Goal: Task Accomplishment & Management: Manage account settings

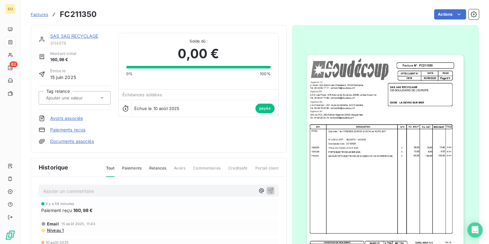
click at [35, 10] on div "Factures FC211350" at bounding box center [64, 15] width 66 height 12
click at [64, 35] on link "SAS 3AG RECYCLAGE" at bounding box center [74, 35] width 48 height 5
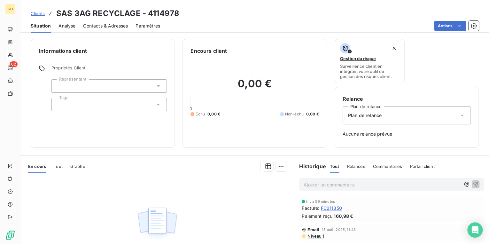
click at [38, 10] on div "Clients SAS 3AG RECYCLAGE - 4114978" at bounding box center [105, 14] width 149 height 12
click at [38, 12] on span "Clients" at bounding box center [38, 13] width 14 height 5
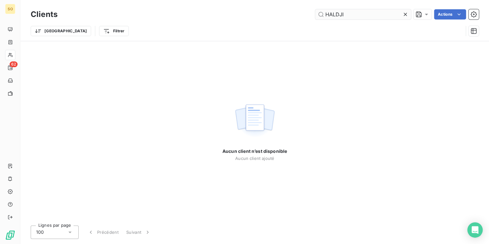
drag, startPoint x: 335, startPoint y: 15, endPoint x: 351, endPoint y: 14, distance: 16.3
click at [335, 14] on input "HALDJI" at bounding box center [363, 14] width 96 height 10
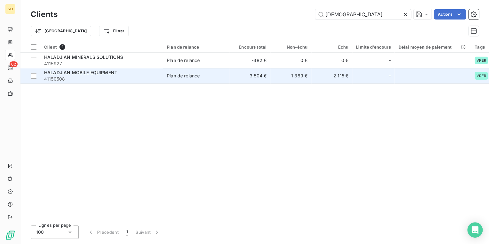
type input "[DEMOGRAPHIC_DATA]"
click at [193, 73] on div "Plan de relance" at bounding box center [183, 76] width 33 height 6
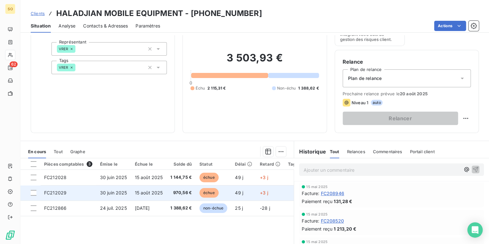
scroll to position [77, 0]
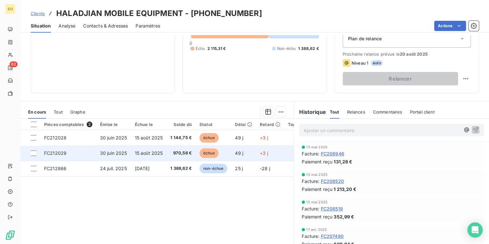
click at [208, 151] on span "échue" at bounding box center [209, 153] width 19 height 10
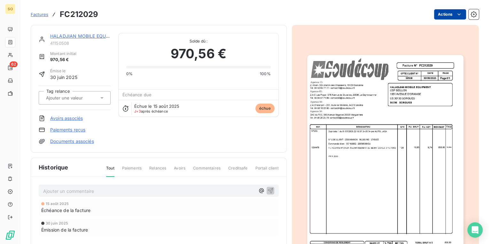
click at [439, 17] on html "SO 62 Factures FC212029 Actions HALADJIAN MOBILE EQUIPMENT 41150508 Montant ini…" at bounding box center [244, 122] width 489 height 244
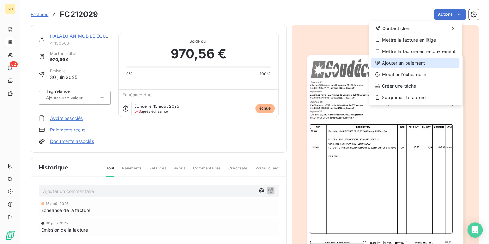
click at [399, 65] on div "Ajouter un paiement" at bounding box center [415, 63] width 88 height 10
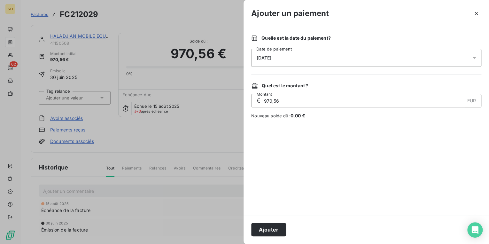
drag, startPoint x: 271, startPoint y: 228, endPoint x: 255, endPoint y: 210, distance: 23.8
click at [270, 229] on button "Ajouter" at bounding box center [268, 229] width 35 height 13
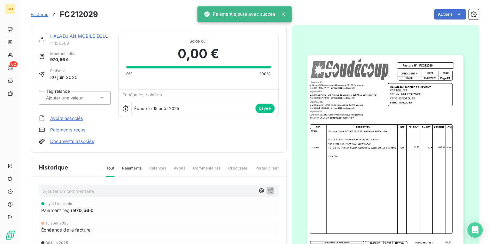
click at [65, 35] on link "HALADJIAN MOBILE EQUIPMENT" at bounding box center [86, 35] width 73 height 5
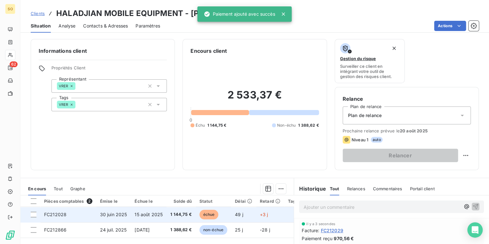
click at [208, 213] on span "échue" at bounding box center [209, 215] width 19 height 10
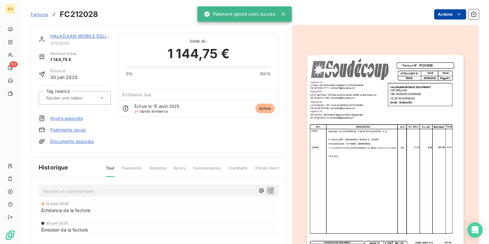
click at [436, 13] on html "SO 62 Factures FC212028 Actions HALADJIAN MOBILE EQUIPMENT 41150508 Montant ini…" at bounding box center [244, 122] width 489 height 244
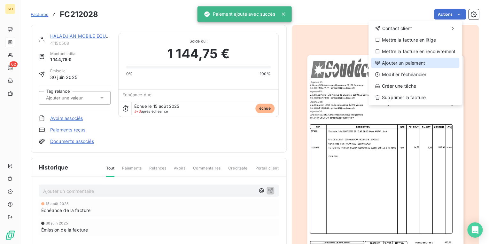
click at [407, 65] on div "Ajouter un paiement" at bounding box center [415, 63] width 88 height 10
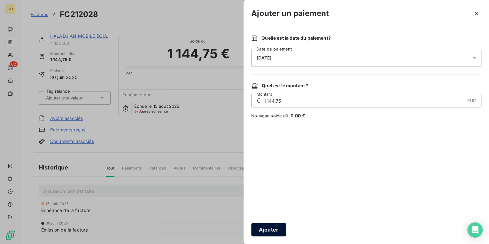
click at [272, 226] on button "Ajouter" at bounding box center [268, 229] width 35 height 13
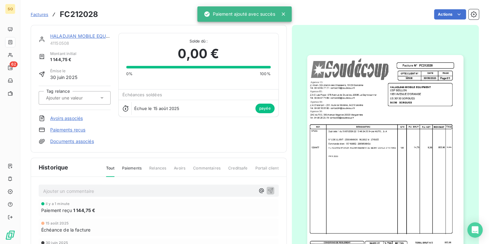
click at [46, 16] on span "Factures" at bounding box center [40, 14] width 18 height 5
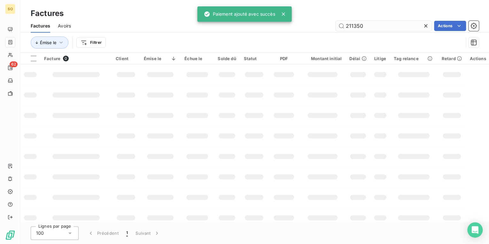
drag, startPoint x: 350, startPoint y: 26, endPoint x: 416, endPoint y: 20, distance: 65.4
click at [414, 21] on input "211350" at bounding box center [384, 26] width 96 height 10
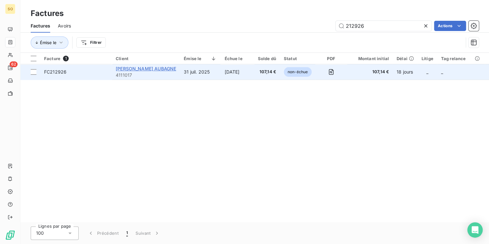
type input "212926"
click at [140, 68] on span "[PERSON_NAME] AUBAGNE" at bounding box center [146, 68] width 60 height 5
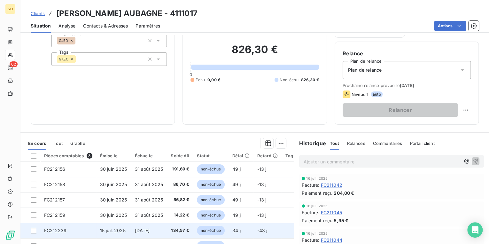
scroll to position [93, 0]
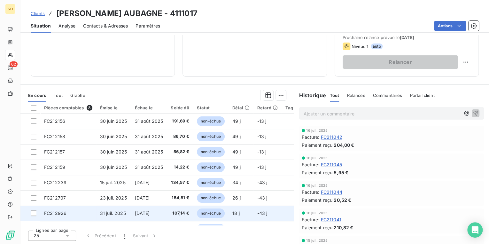
click at [214, 213] on span "non-échue" at bounding box center [211, 213] width 28 height 10
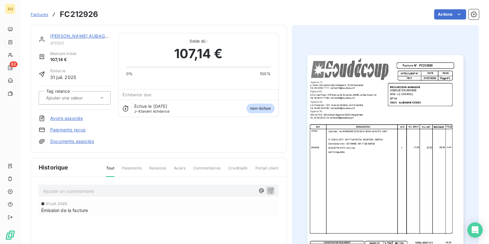
click at [39, 13] on span "Factures" at bounding box center [40, 14] width 18 height 5
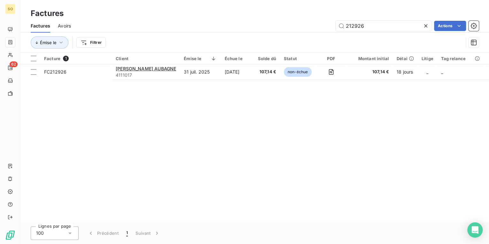
drag, startPoint x: 354, startPoint y: 26, endPoint x: 438, endPoint y: 19, distance: 84.4
click at [438, 19] on div "Factures Factures Avoirs 212926 Actions Émise le Filtrer" at bounding box center [254, 26] width 469 height 53
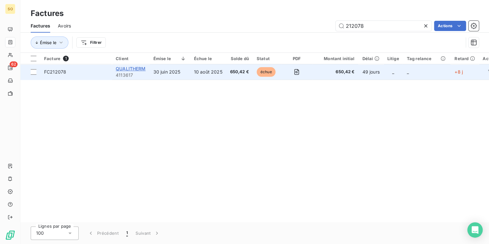
type input "212078"
click at [139, 69] on span "QUALITHERM" at bounding box center [131, 68] width 30 height 5
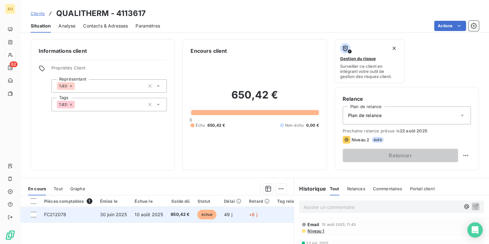
click at [204, 215] on span "échue" at bounding box center [206, 215] width 19 height 10
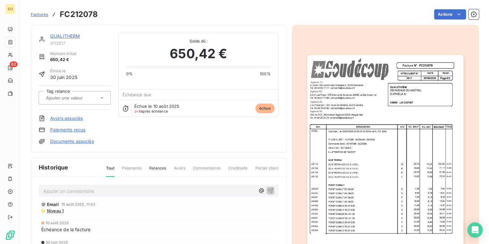
click at [75, 35] on link "QUALITHERM" at bounding box center [65, 35] width 30 height 5
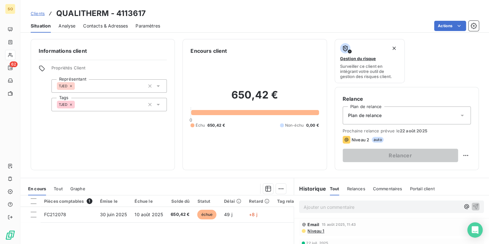
click at [100, 24] on span "Contacts & Adresses" at bounding box center [105, 26] width 45 height 6
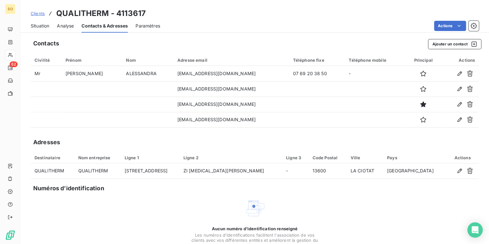
click at [41, 25] on span "Situation" at bounding box center [40, 26] width 19 height 6
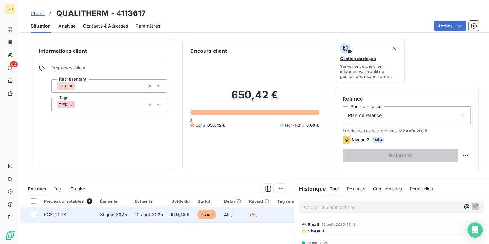
click at [210, 212] on span "échue" at bounding box center [206, 215] width 19 height 10
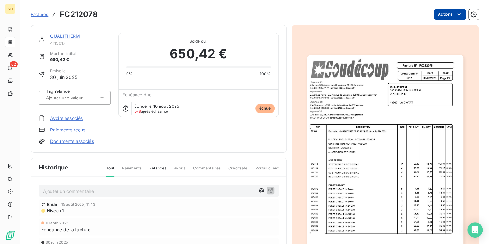
click at [436, 15] on html "SO 62 Factures FC212078 Actions QUALITHERM 4113617 Montant initial 650,42 € Émi…" at bounding box center [244, 122] width 489 height 244
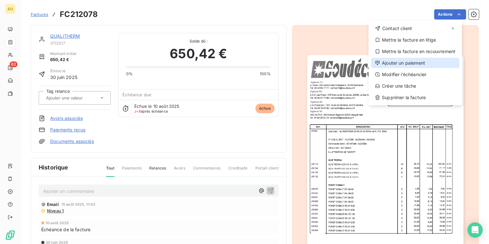
click at [395, 64] on div "Ajouter un paiement" at bounding box center [415, 63] width 88 height 10
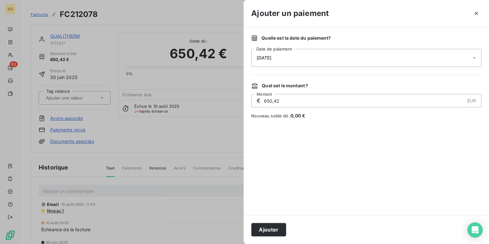
click at [271, 58] on span "[DATE]" at bounding box center [264, 57] width 15 height 5
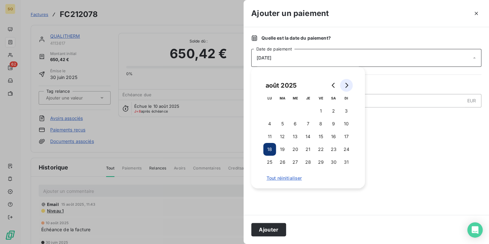
click at [348, 84] on icon "Go to next month" at bounding box center [346, 85] width 5 height 5
click at [281, 107] on button "2" at bounding box center [282, 111] width 13 height 13
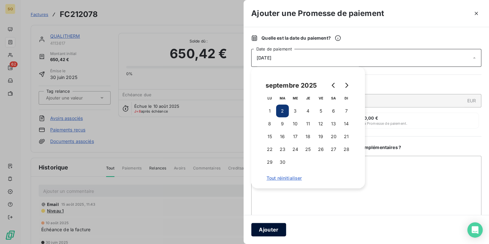
click at [269, 229] on button "Ajouter" at bounding box center [268, 229] width 35 height 13
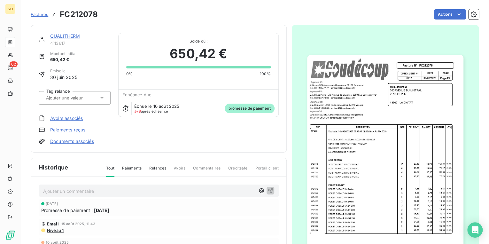
click at [43, 14] on span "Factures" at bounding box center [40, 14] width 18 height 5
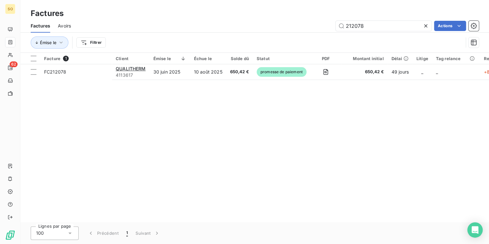
drag, startPoint x: 351, startPoint y: 25, endPoint x: 472, endPoint y: 7, distance: 122.5
click at [424, 19] on div "Factures Avoirs 212078 Actions" at bounding box center [254, 25] width 469 height 13
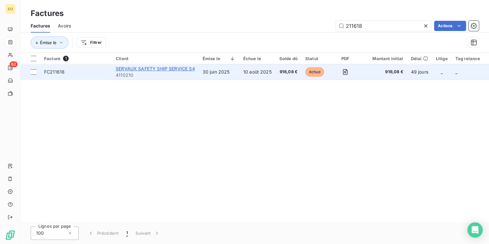
type input "211618"
click at [134, 68] on span "SERVAUX SAFETY SHIP SERVICE S4" at bounding box center [155, 68] width 79 height 5
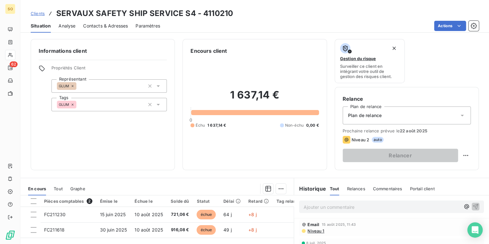
scroll to position [26, 0]
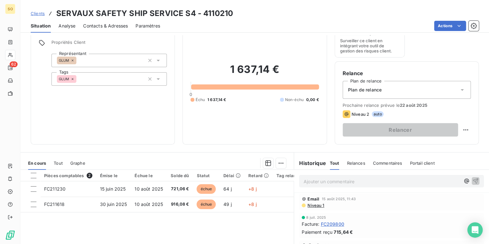
click at [330, 180] on p "Ajouter un commentaire ﻿" at bounding box center [382, 181] width 157 height 8
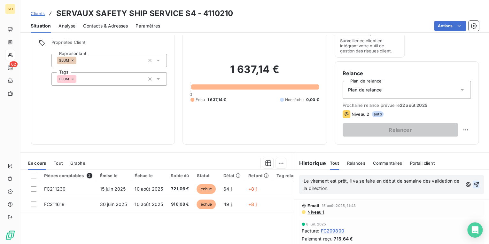
click at [473, 181] on icon "button" at bounding box center [476, 184] width 6 height 6
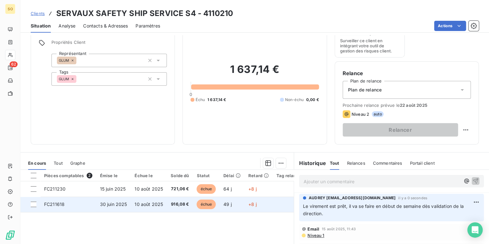
click at [206, 201] on span "échue" at bounding box center [206, 205] width 19 height 10
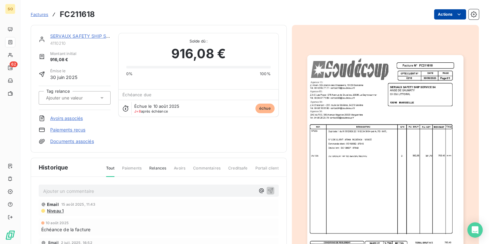
click at [439, 13] on html "SO 62 Factures FC211618 Actions SERVAUX SAFETY SHIP SERVICE S4 4110210 Montant …" at bounding box center [244, 122] width 489 height 244
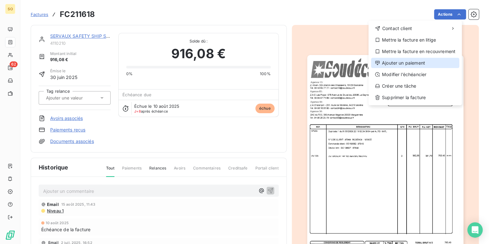
click at [393, 64] on div "Ajouter un paiement" at bounding box center [415, 63] width 88 height 10
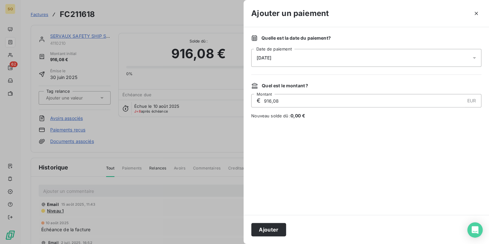
click at [271, 57] on span "[DATE]" at bounding box center [264, 57] width 15 height 5
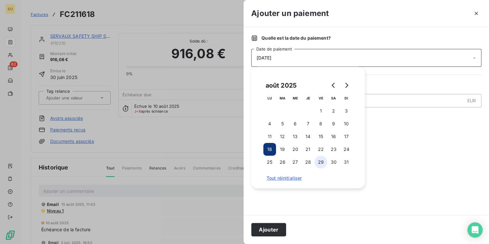
click at [318, 162] on button "29" at bounding box center [321, 162] width 13 height 13
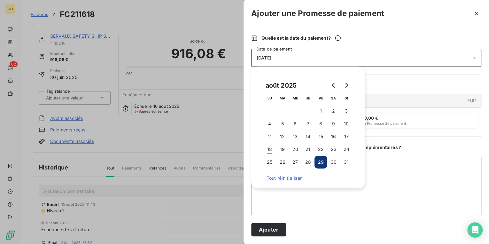
click at [270, 231] on button "Ajouter" at bounding box center [268, 229] width 35 height 13
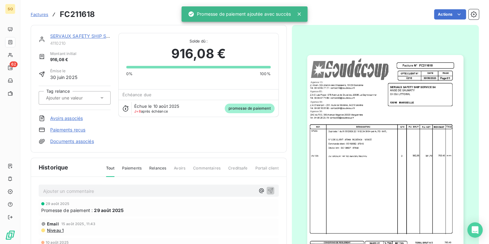
click at [77, 37] on link "SERVAUX SAFETY SHIP SERVICE S4" at bounding box center [89, 35] width 79 height 5
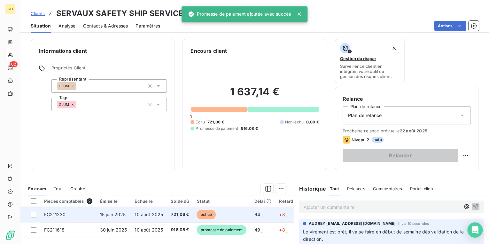
click at [207, 215] on span "échue" at bounding box center [206, 215] width 19 height 10
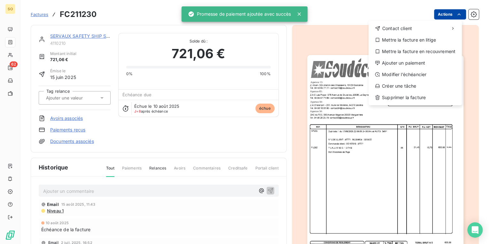
click at [437, 14] on html "SO 62 Factures FC211230 Actions Contact client Mettre la facture en litige Mett…" at bounding box center [244, 122] width 489 height 244
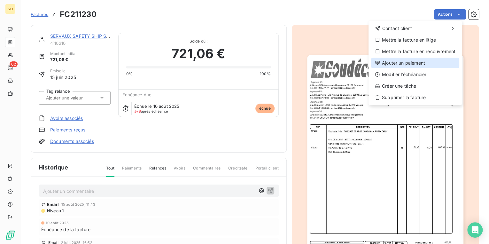
click at [411, 64] on div "Ajouter un paiement" at bounding box center [415, 63] width 88 height 10
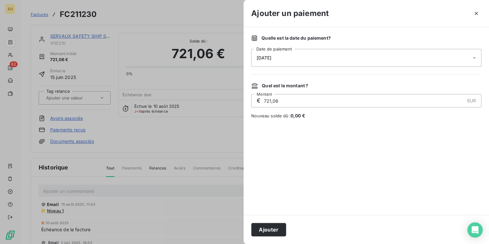
click at [271, 57] on span "[DATE]" at bounding box center [264, 57] width 15 height 5
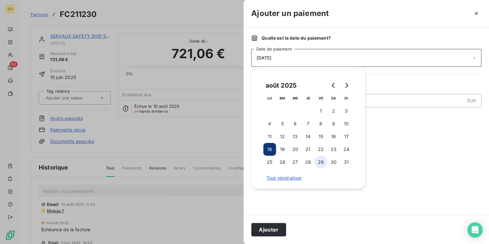
click at [321, 164] on button "29" at bounding box center [321, 162] width 13 height 13
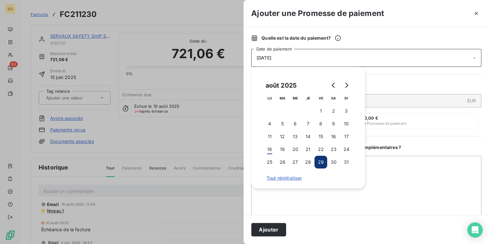
click at [280, 230] on button "Ajouter" at bounding box center [268, 229] width 35 height 13
